Goal: Find specific page/section: Find specific page/section

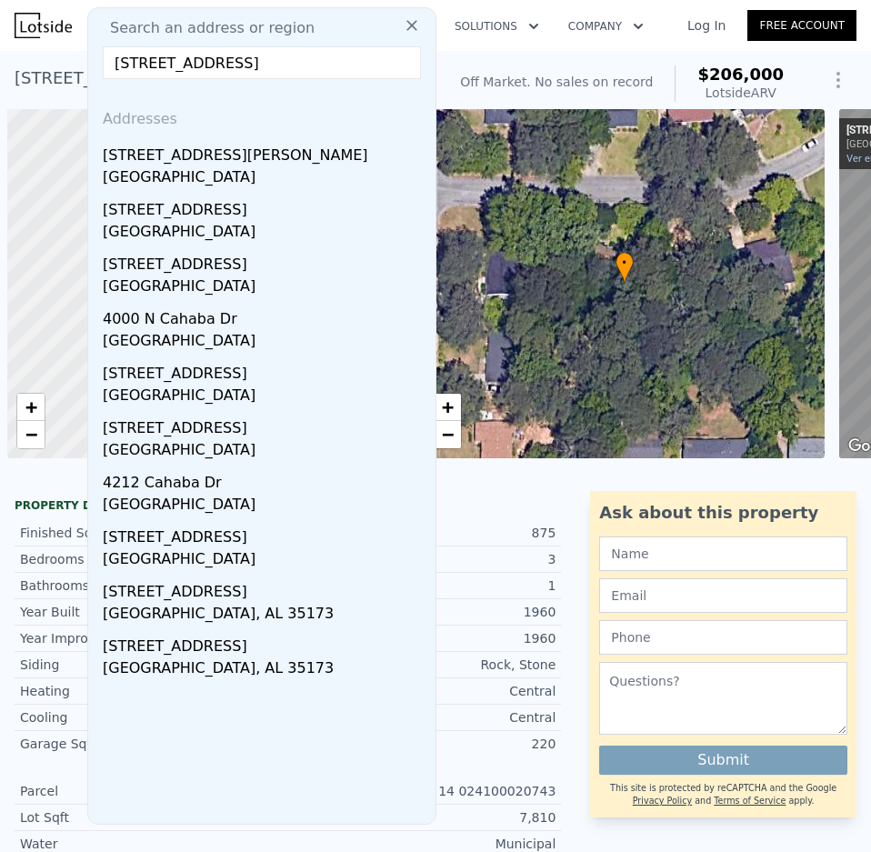
scroll to position [0, 7]
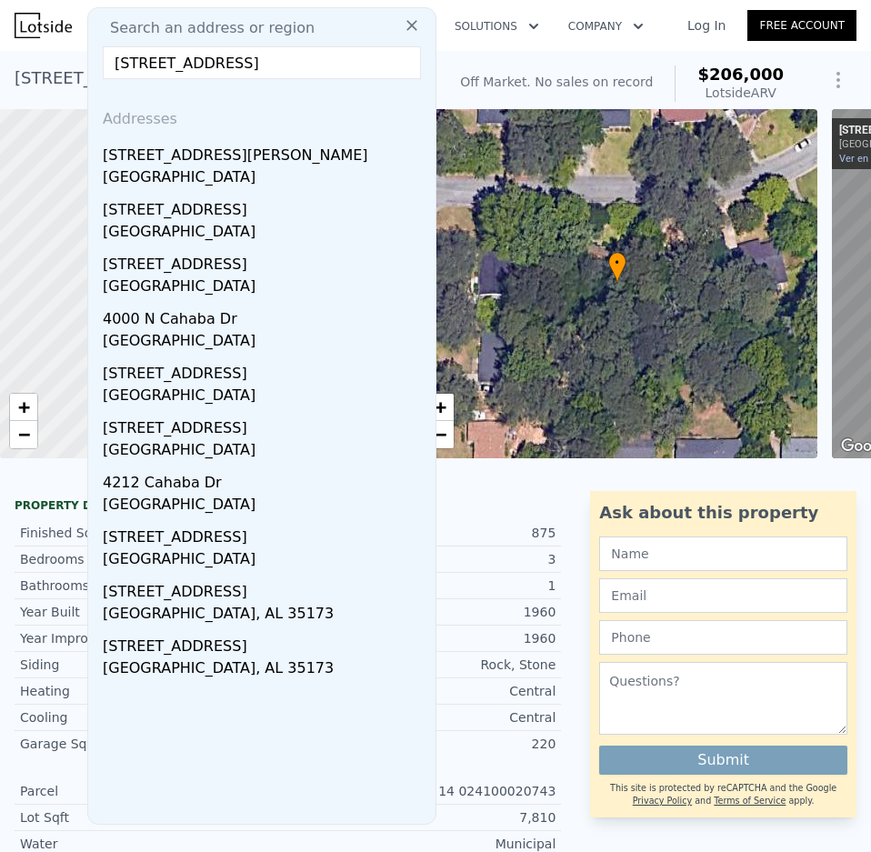
drag, startPoint x: 0, startPoint y: 0, endPoint x: 49, endPoint y: 66, distance: 82.5
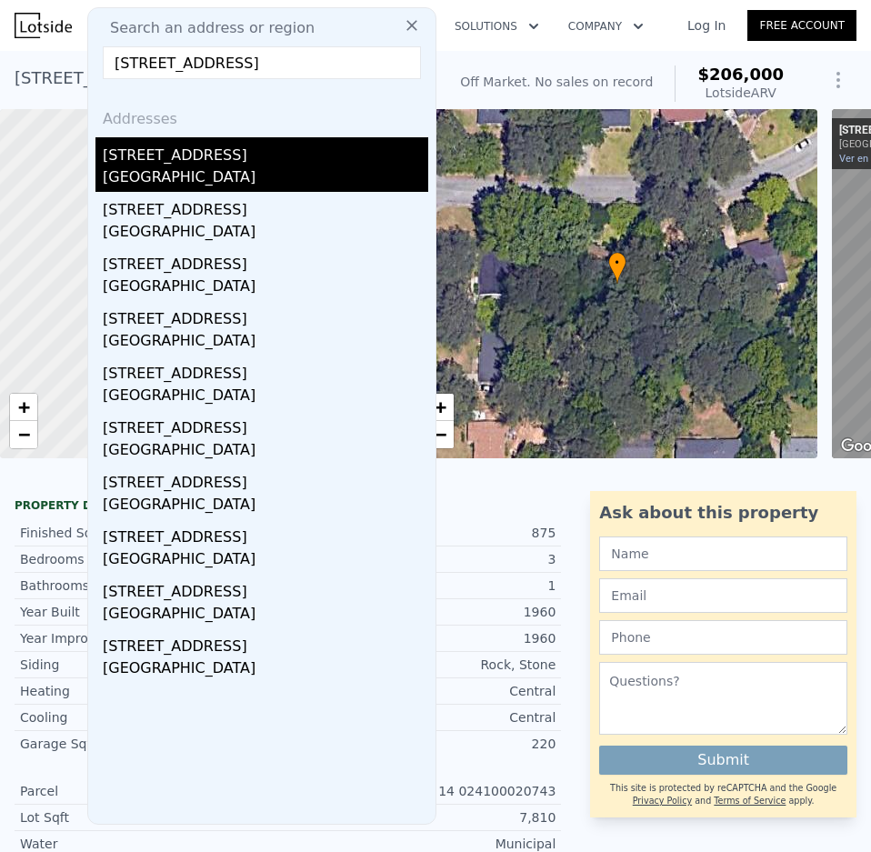
type input "[STREET_ADDRESS]"
click at [197, 189] on div "[GEOGRAPHIC_DATA]" at bounding box center [265, 178] width 325 height 25
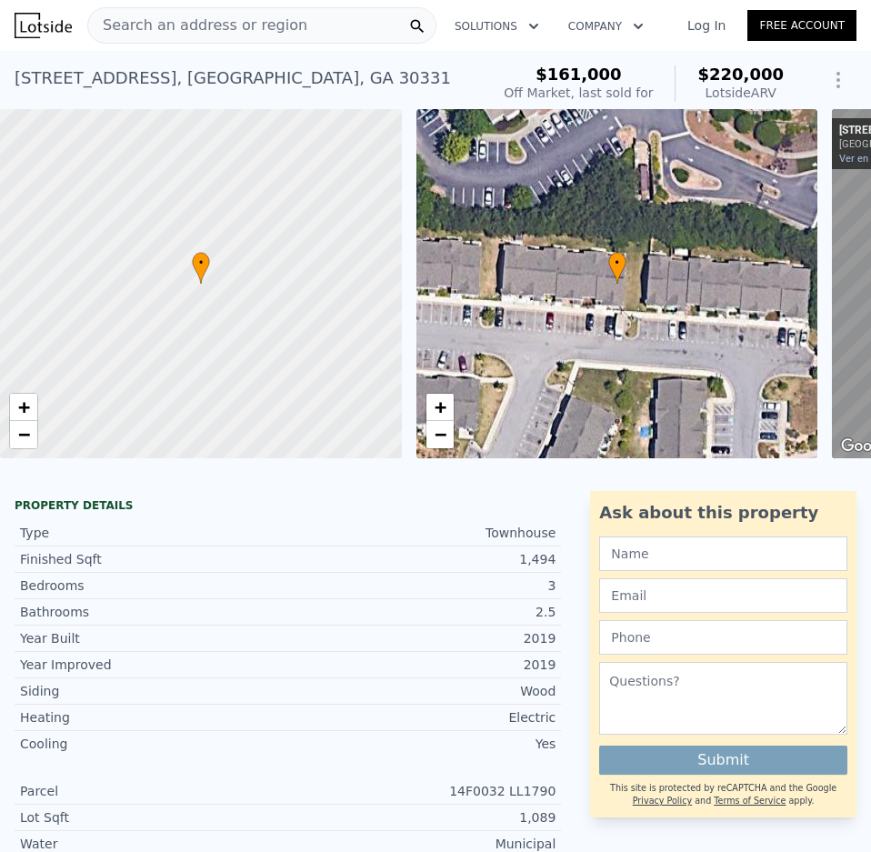
click at [222, 30] on span "Search an address or region" at bounding box center [197, 26] width 219 height 22
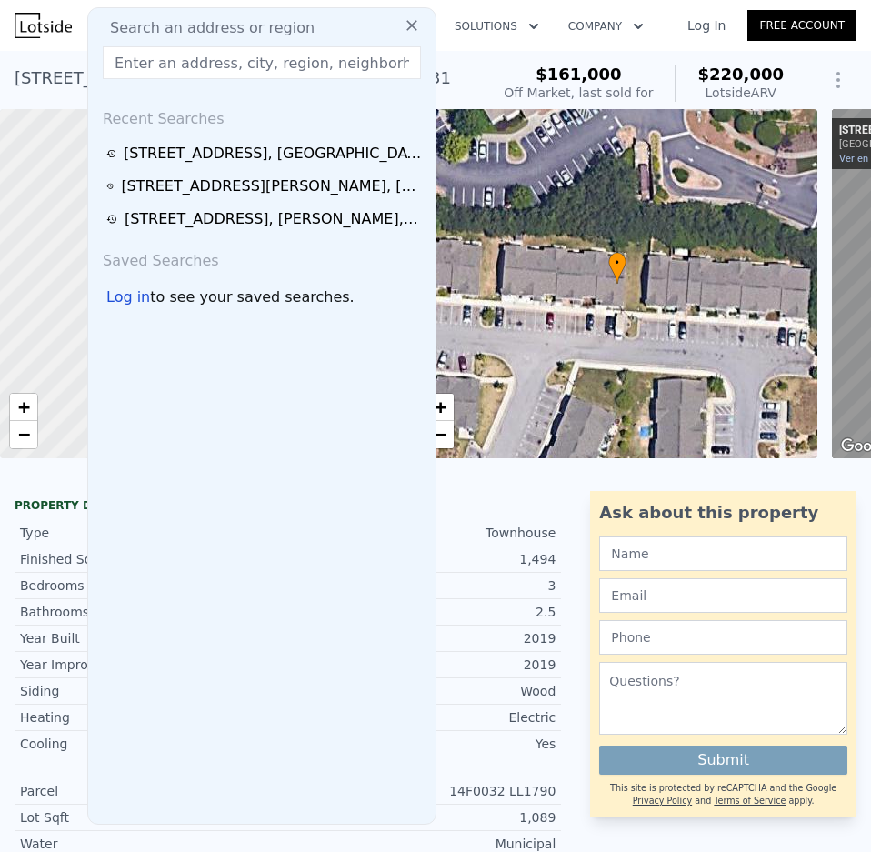
click at [201, 61] on input "text" at bounding box center [262, 62] width 318 height 33
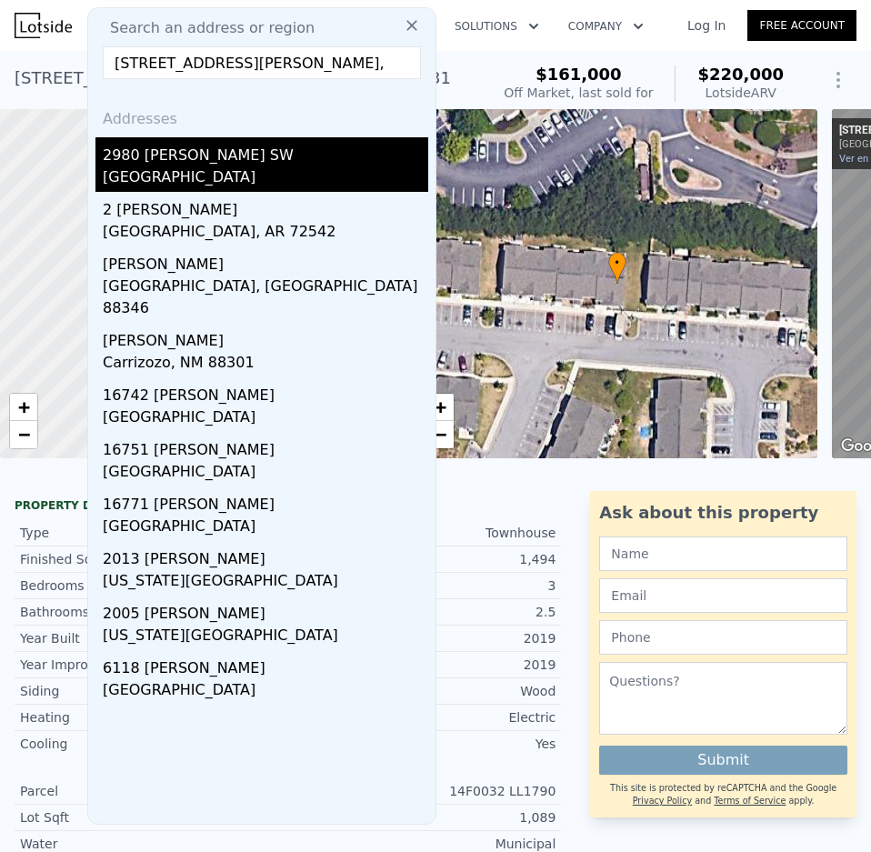
type input "[STREET_ADDRESS][PERSON_NAME],"
click at [191, 165] on div "2980 [PERSON_NAME] SW" at bounding box center [265, 151] width 325 height 29
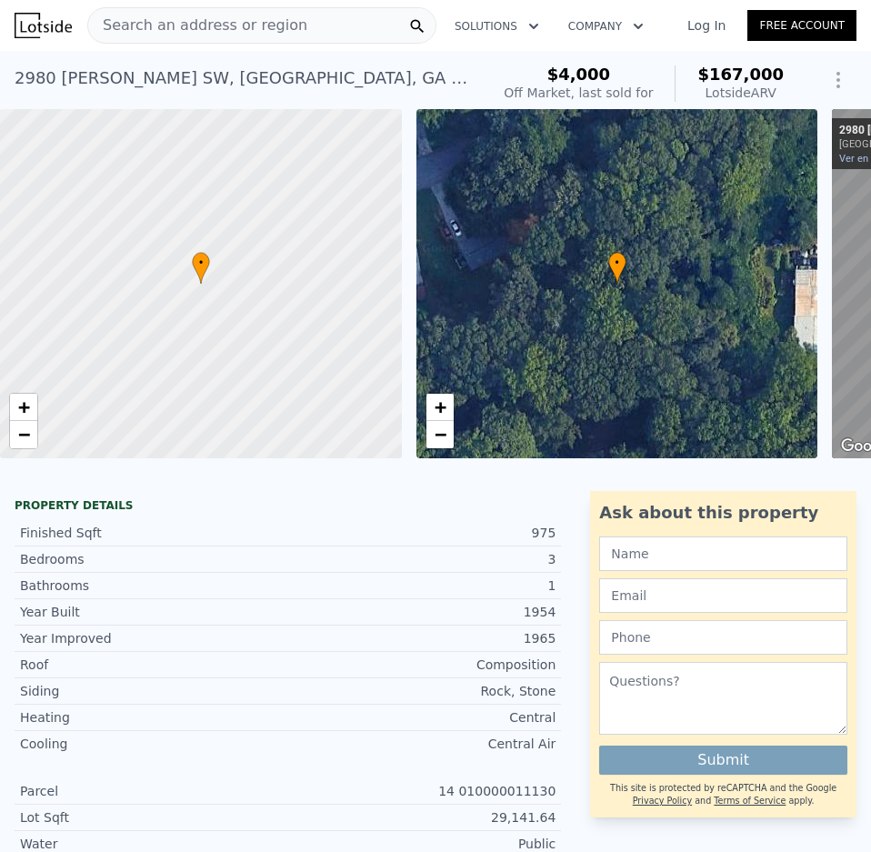
click at [259, 25] on span "Search an address or region" at bounding box center [197, 26] width 219 height 22
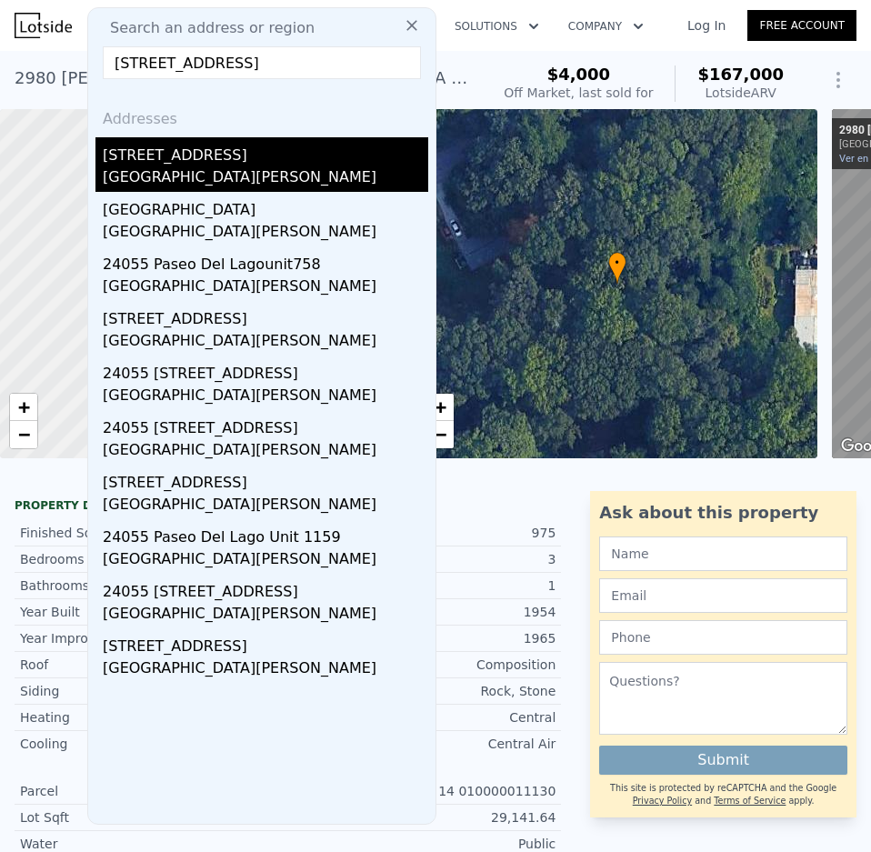
type input "[STREET_ADDRESS]"
click at [164, 175] on div "[GEOGRAPHIC_DATA][PERSON_NAME]" at bounding box center [265, 178] width 325 height 25
